Goal: Transaction & Acquisition: Purchase product/service

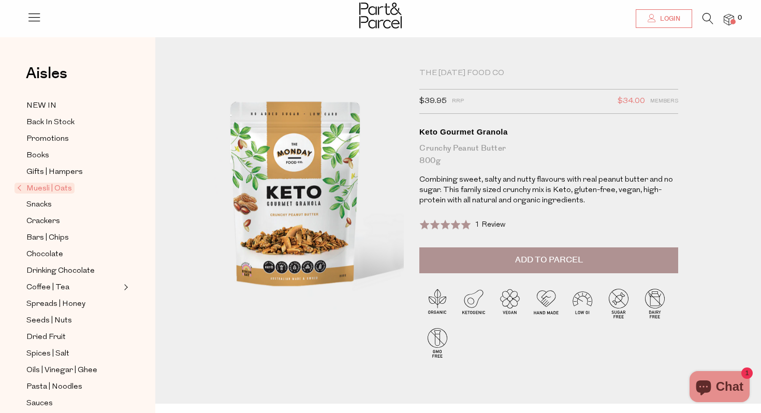
click at [665, 18] on span "Login" at bounding box center [668, 18] width 23 height 9
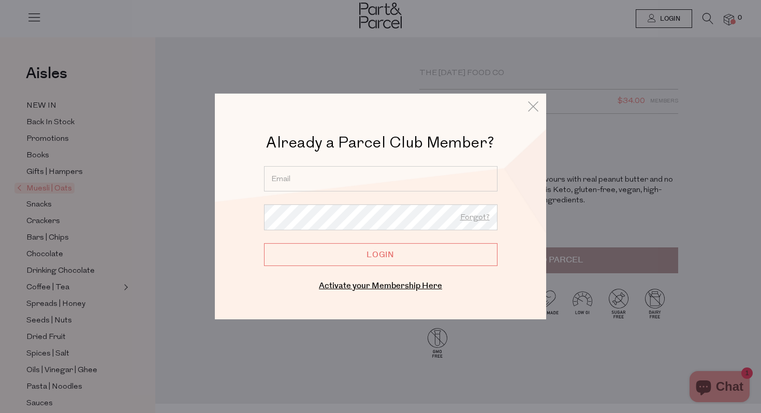
click at [334, 179] on input "email" at bounding box center [380, 178] width 233 height 25
click at [529, 106] on icon at bounding box center [533, 106] width 16 height 15
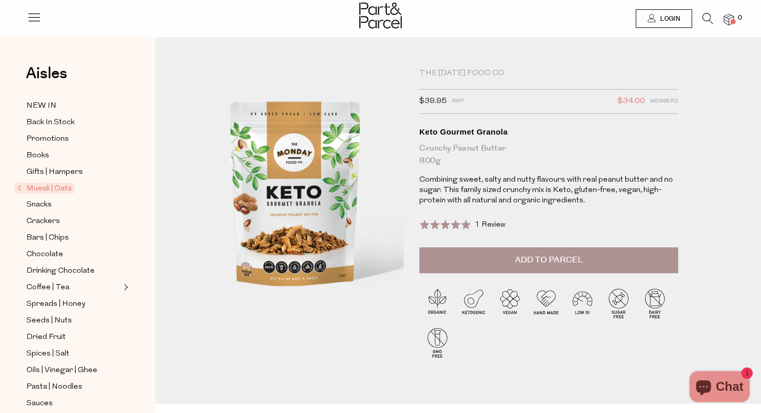
click at [448, 70] on div "The [DATE] Food Co" at bounding box center [548, 73] width 259 height 10
click at [48, 187] on span "Muesli | Oats" at bounding box center [44, 188] width 60 height 11
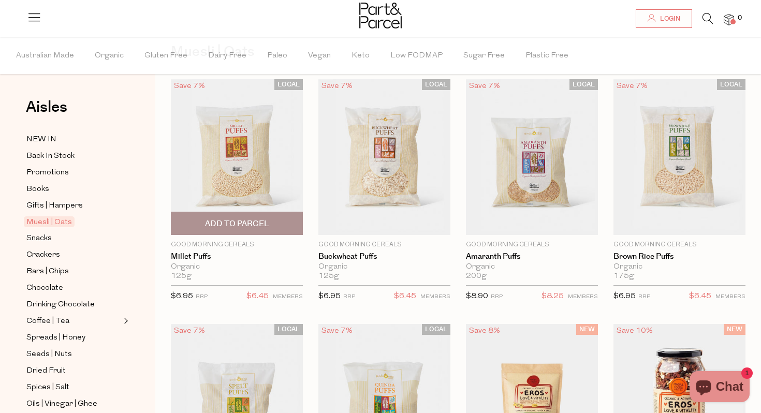
scroll to position [56, 0]
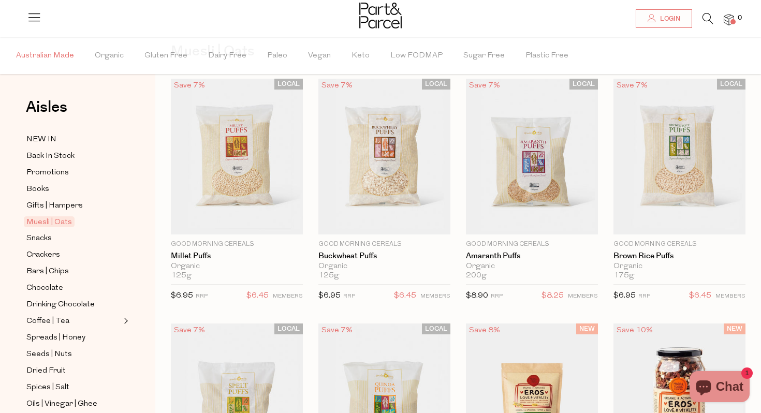
click at [54, 55] on span "Australian Made" at bounding box center [45, 56] width 58 height 36
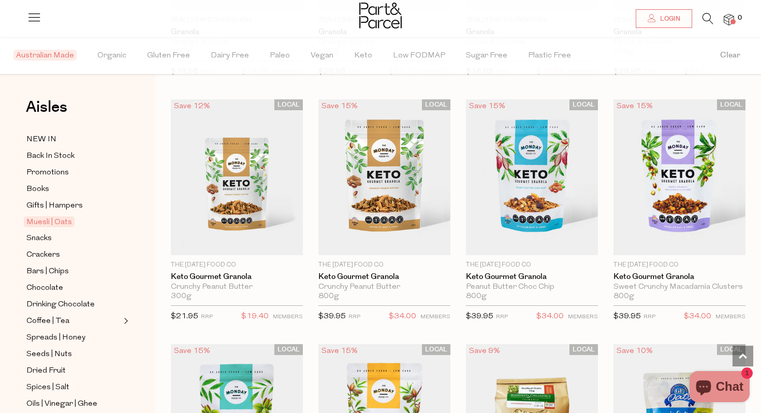
scroll to position [1992, 0]
